Goal: Find specific page/section: Find specific page/section

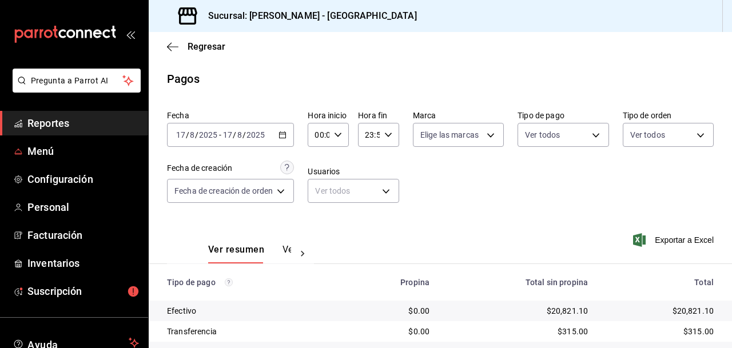
scroll to position [74, 0]
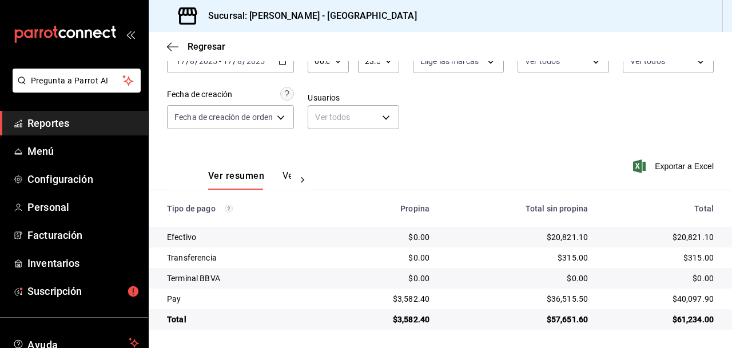
click at [47, 122] on span "Reportes" at bounding box center [82, 123] width 111 height 15
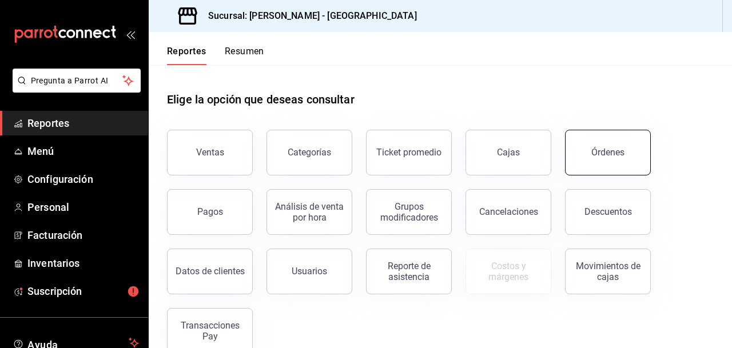
click at [579, 152] on button "Órdenes" at bounding box center [608, 153] width 86 height 46
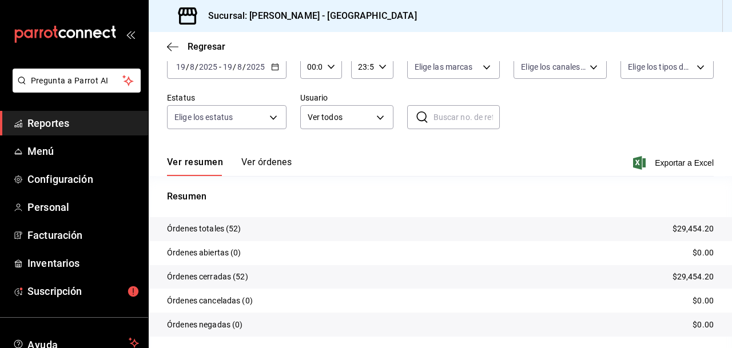
scroll to position [24, 0]
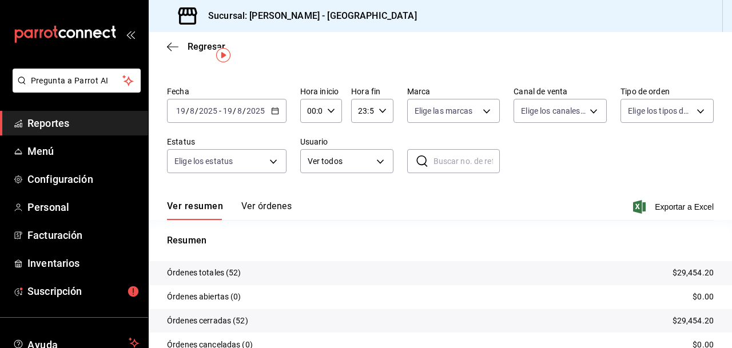
click at [274, 108] on \(Stroke\) "button" at bounding box center [275, 111] width 7 height 6
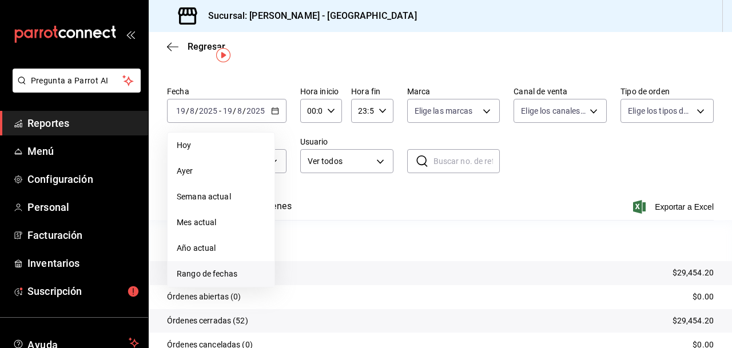
click at [212, 273] on span "Rango de fechas" at bounding box center [221, 274] width 89 height 12
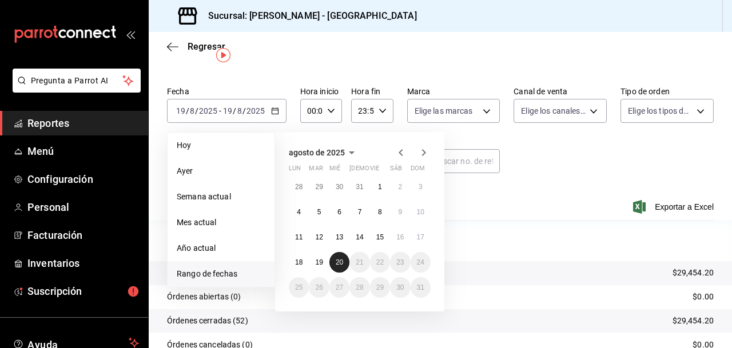
click at [339, 263] on abbr "20" at bounding box center [339, 262] width 7 height 8
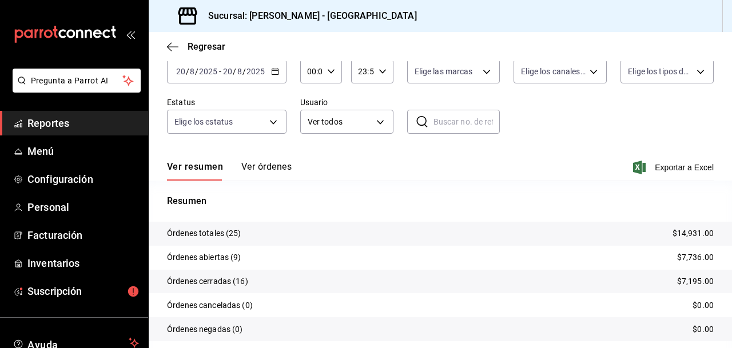
scroll to position [63, 0]
click at [55, 121] on span "Reportes" at bounding box center [82, 123] width 111 height 15
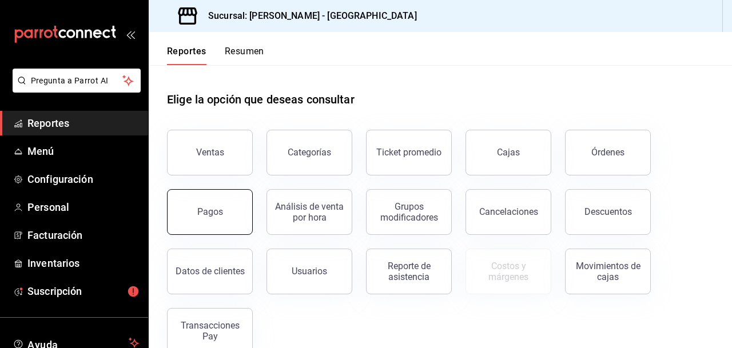
click at [208, 213] on div "Pagos" at bounding box center [210, 211] width 26 height 11
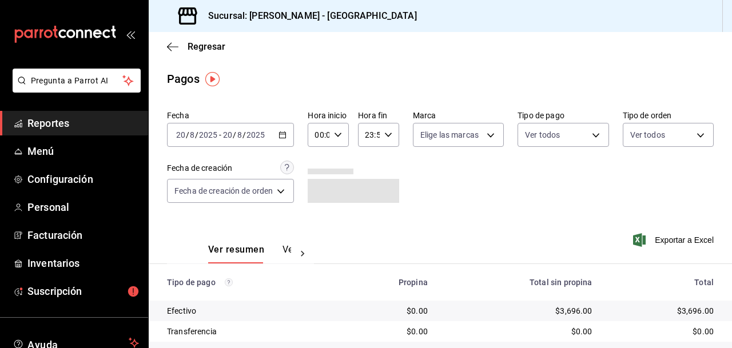
scroll to position [74, 0]
